Goal: Information Seeking & Learning: Learn about a topic

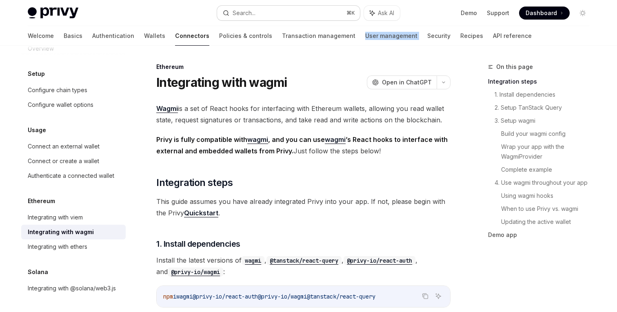
click at [310, 9] on button "Search... ⌘ K" at bounding box center [288, 13] width 143 height 15
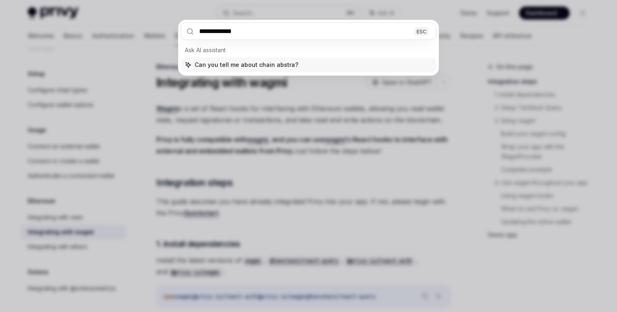
type input "**********"
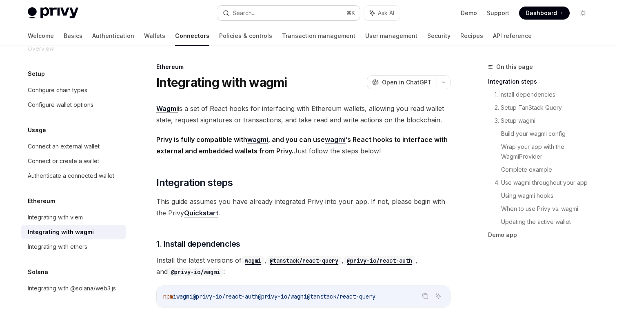
type textarea "*"
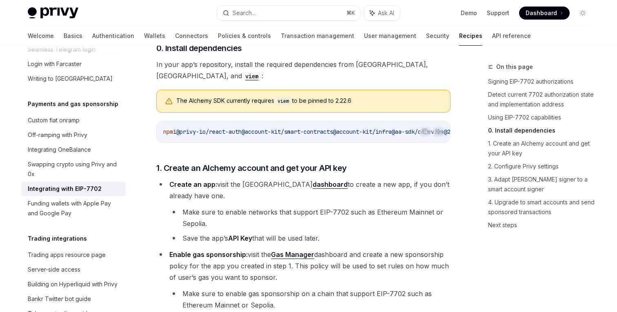
scroll to position [675, 0]
click at [244, 13] on div "Search..." at bounding box center [243, 13] width 23 height 10
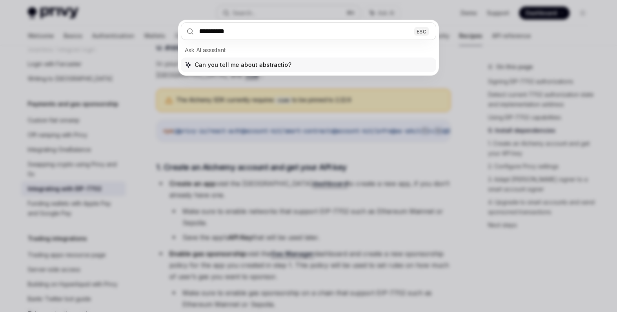
type input "**********"
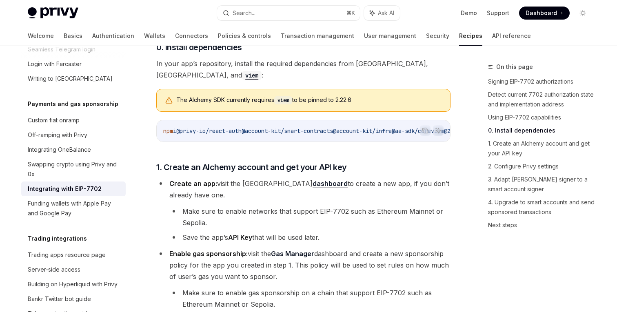
type textarea "*"
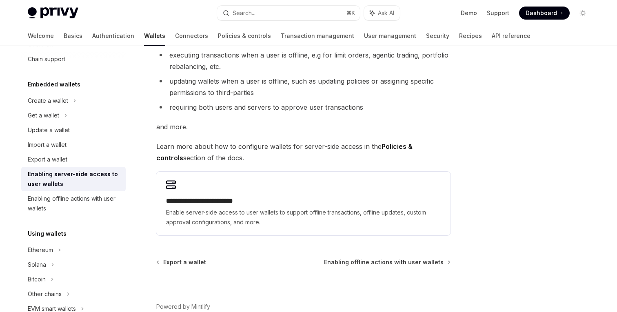
scroll to position [120, 0]
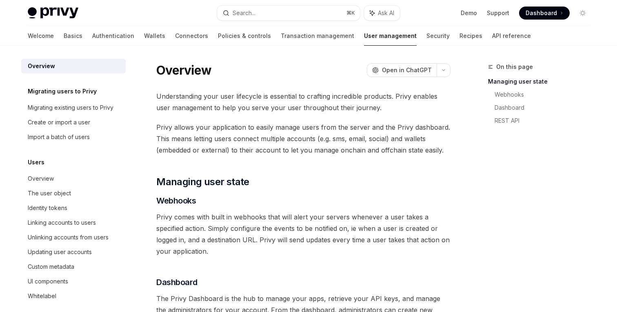
scroll to position [0, 0]
click at [75, 114] on link "Migrating existing users to Privy" at bounding box center [73, 107] width 104 height 15
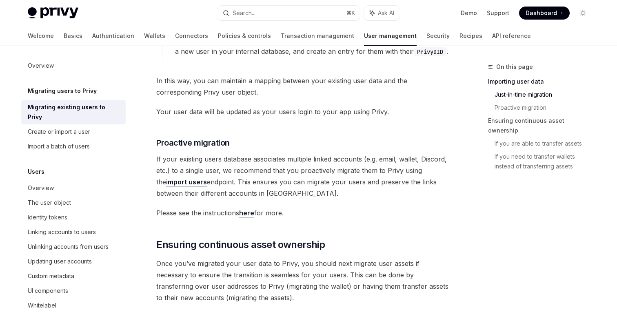
scroll to position [651, 0]
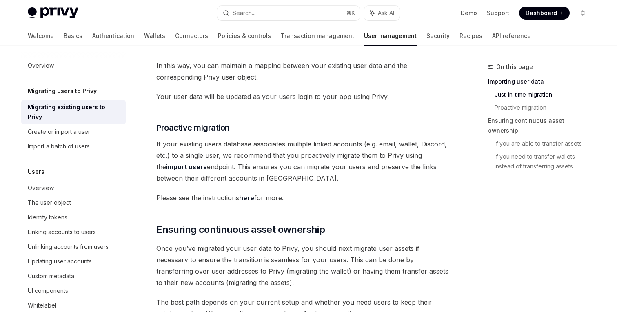
click at [170, 166] on strong "import users" at bounding box center [186, 167] width 41 height 8
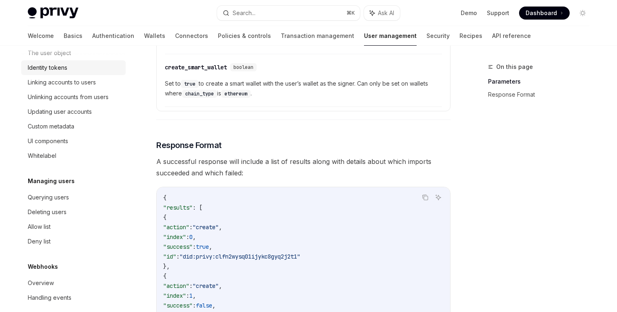
scroll to position [150, 0]
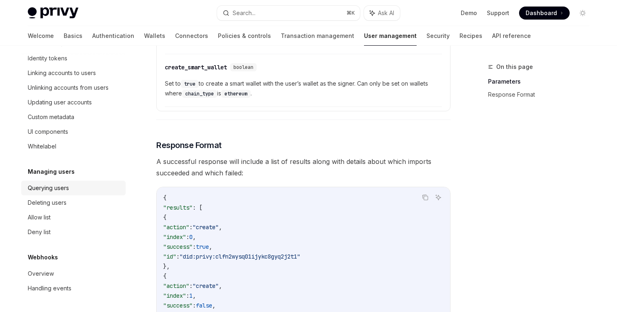
click at [93, 191] on div "Querying users" at bounding box center [74, 188] width 93 height 10
type textarea "*"
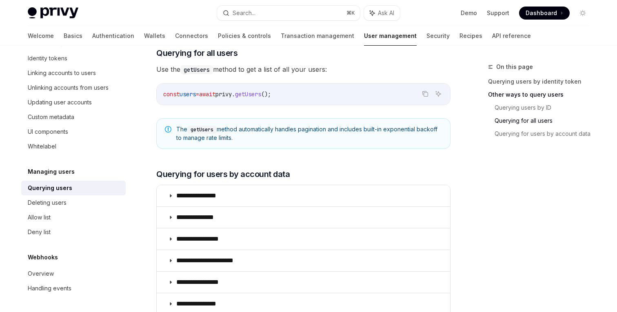
scroll to position [401, 0]
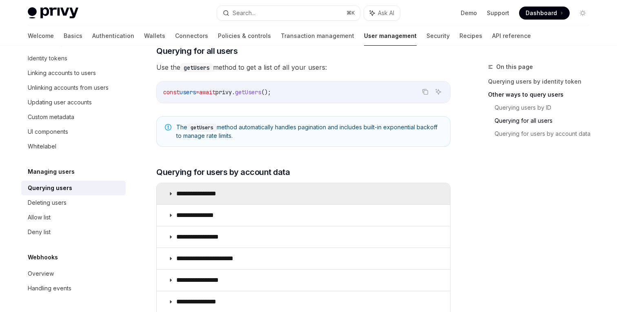
click at [221, 196] on p "**********" at bounding box center [202, 194] width 53 height 8
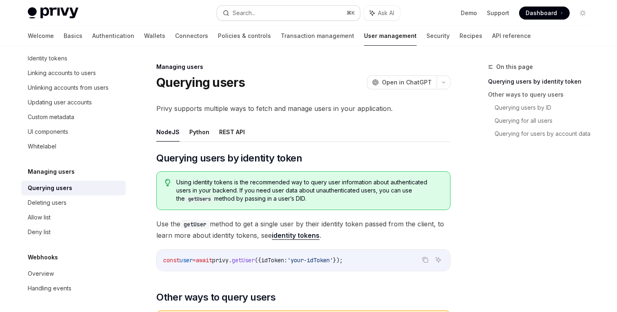
click at [234, 13] on div "Search..." at bounding box center [243, 13] width 23 height 10
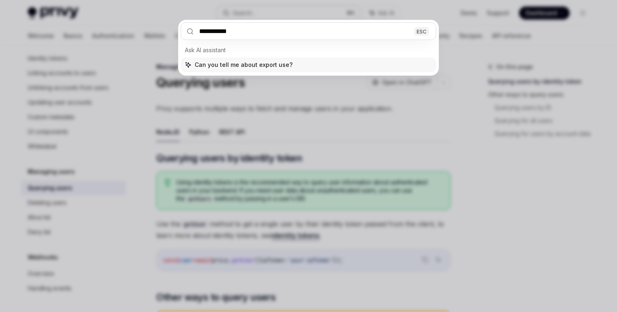
type input "**********"
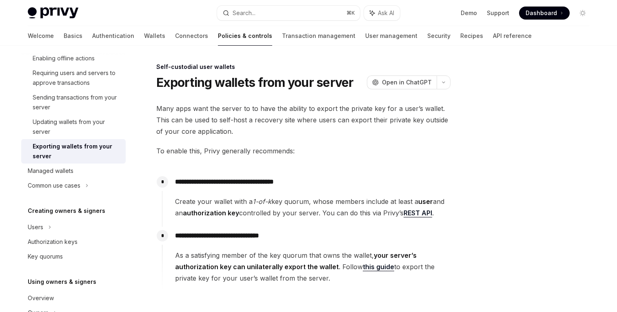
scroll to position [46, 0]
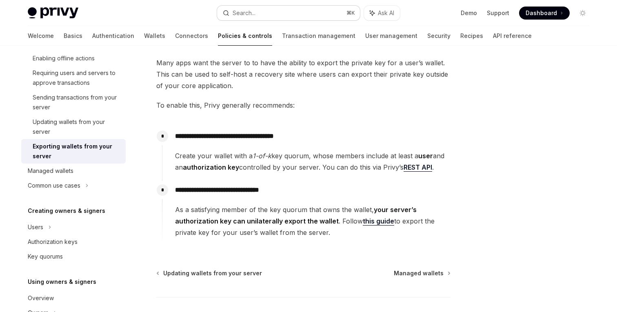
click at [258, 9] on button "Search... ⌘ K" at bounding box center [288, 13] width 143 height 15
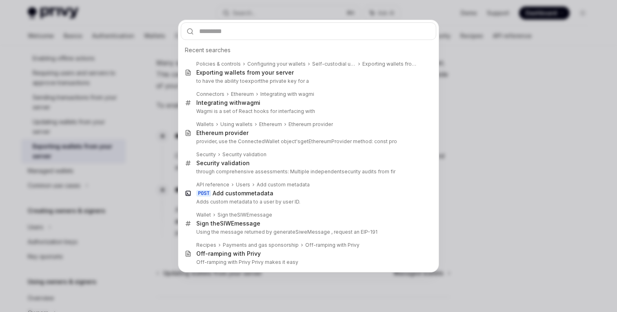
click at [475, 95] on div "Recent searches Policies & controls Configuring your wallets Self-custodial use…" at bounding box center [308, 156] width 617 height 312
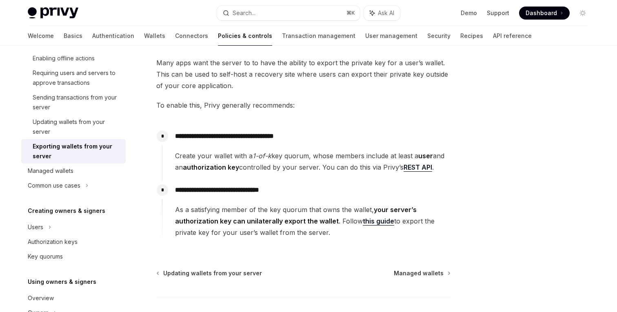
click at [375, 222] on link "this guide" at bounding box center [378, 221] width 31 height 9
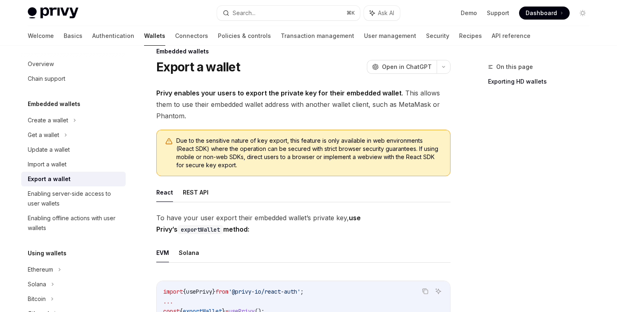
scroll to position [16, 0]
click at [102, 199] on div "Enabling server-side access to user wallets" at bounding box center [74, 199] width 93 height 20
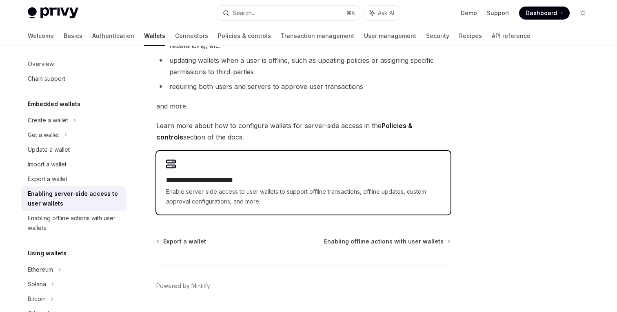
scroll to position [153, 0]
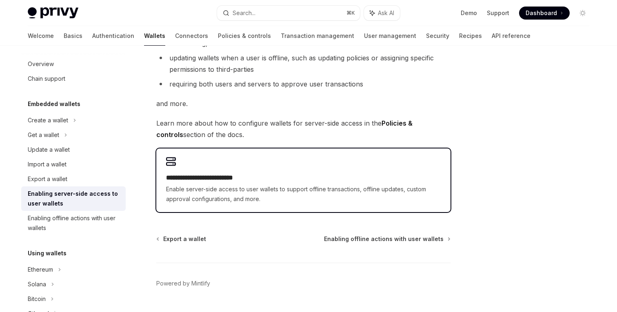
click at [392, 175] on h2 "**********" at bounding box center [303, 178] width 275 height 10
type textarea "*"
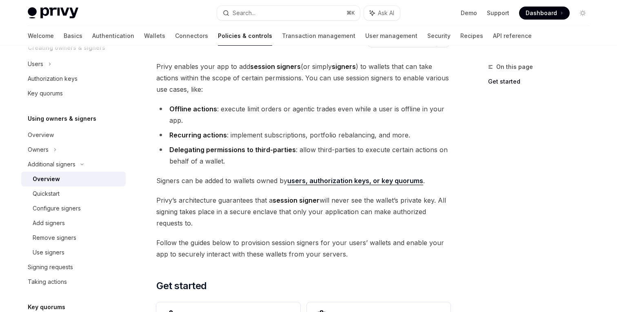
scroll to position [40, 0]
